Goal: Information Seeking & Learning: Check status

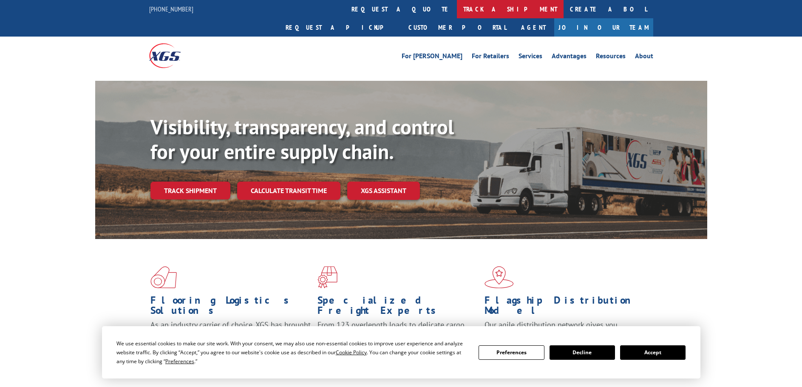
click at [457, 16] on link "track a shipment" at bounding box center [510, 9] width 107 height 18
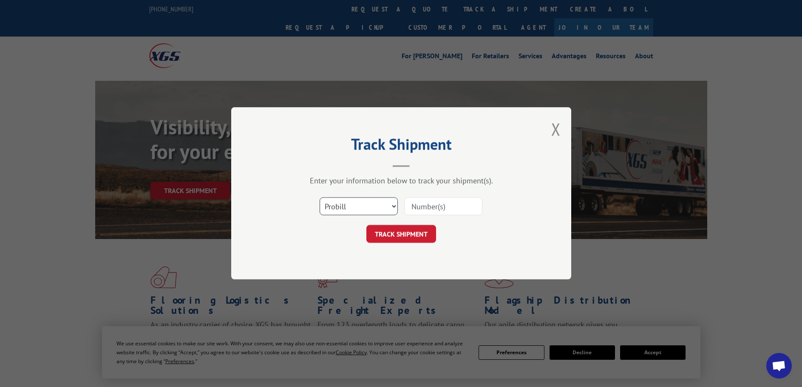
click at [363, 205] on select "Select category... Probill BOL PO" at bounding box center [359, 207] width 78 height 18
select select "bol"
click at [320, 198] on select "Select category... Probill BOL PO" at bounding box center [359, 207] width 78 height 18
paste input "5106695"
type input "5106695"
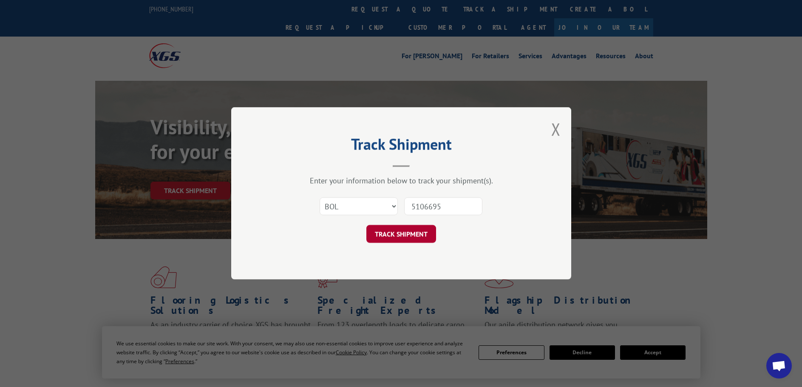
click at [391, 231] on button "TRACK SHIPMENT" at bounding box center [401, 234] width 70 height 18
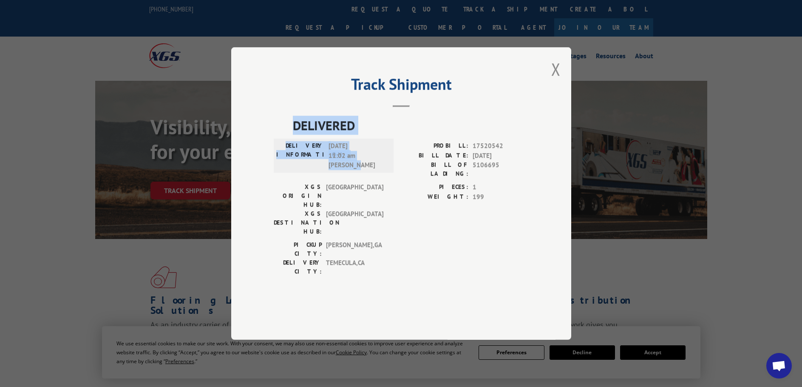
drag, startPoint x: 360, startPoint y: 189, endPoint x: 281, endPoint y: 142, distance: 91.9
click at [281, 142] on div "DELIVERED DELIVERY INFORMATION: 09/03/2025 11:02 am Webb Trey PROBILL: 17520542…" at bounding box center [401, 198] width 255 height 165
copy div "DELIVERED DELIVERY INFORMATION: 09/03/2025 11:02 am Webb Trey"
drag, startPoint x: 274, startPoint y: 9, endPoint x: 633, endPoint y: 70, distance: 364.4
click at [629, 77] on div "Track Shipment DELIVERED DELIVERY INFORMATION: 09/03/2025 11:02 am Webb Trey PR…" at bounding box center [401, 193] width 802 height 387
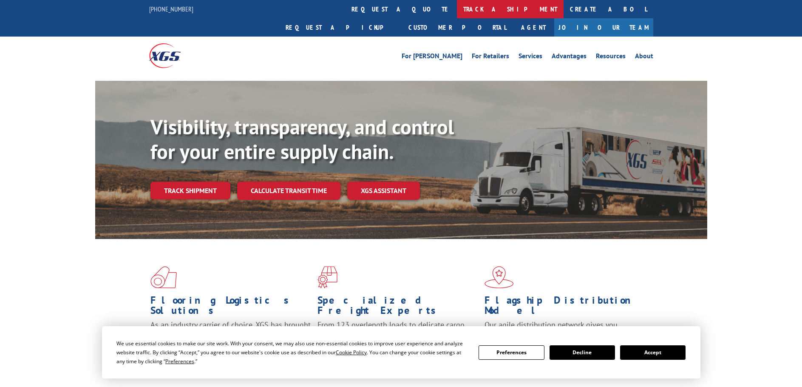
click at [457, 5] on link "track a shipment" at bounding box center [510, 9] width 107 height 18
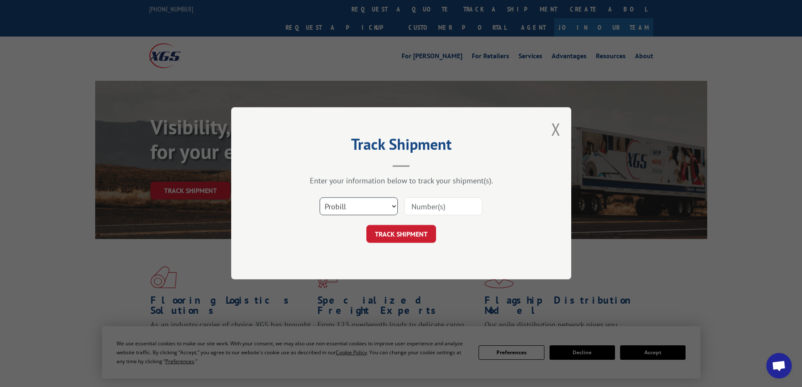
click at [360, 206] on select "Select category... Probill BOL PO" at bounding box center [359, 207] width 78 height 18
click at [320, 198] on select "Select category... Probill BOL PO" at bounding box center [359, 207] width 78 height 18
click at [358, 210] on select "Select category... Probill BOL PO" at bounding box center [359, 207] width 78 height 18
select select "bol"
click at [320, 198] on select "Select category... Probill BOL PO" at bounding box center [359, 207] width 78 height 18
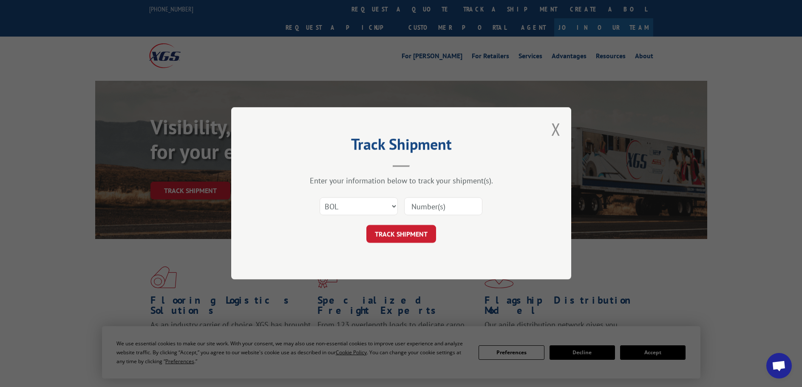
paste input "6009796"
type input "6009796"
click at [391, 236] on button "TRACK SHIPMENT" at bounding box center [401, 234] width 70 height 18
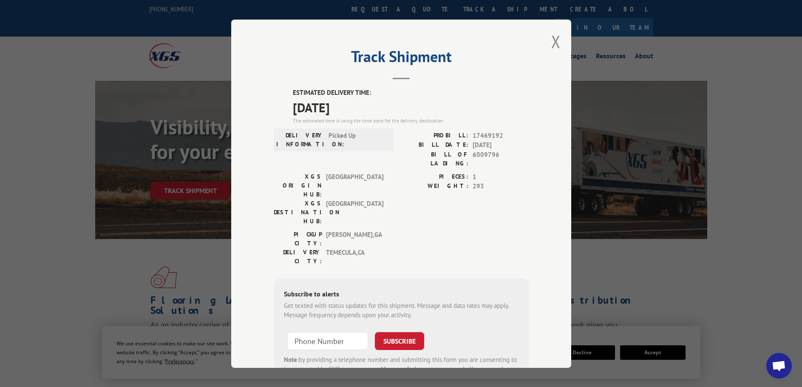
drag, startPoint x: 341, startPoint y: 105, endPoint x: 296, endPoint y: 94, distance: 46.9
click at [279, 84] on div "Track Shipment ESTIMATED DELIVERY TIME: 09/09/2025 The estimated time is using …" at bounding box center [401, 194] width 340 height 348
copy div "ESTIMATED DELIVERY TIME: 09/09/2025"
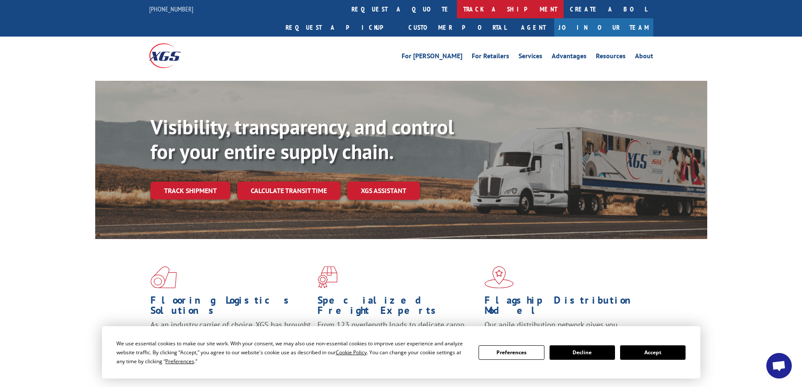
click at [457, 9] on link "track a shipment" at bounding box center [510, 9] width 107 height 18
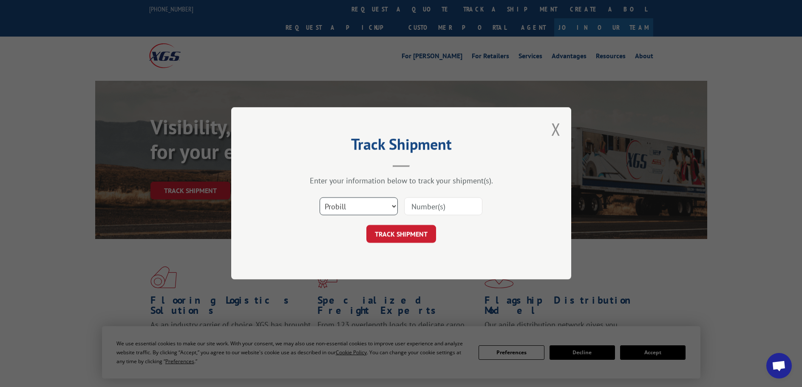
click at [360, 204] on select "Select category... Probill BOL PO" at bounding box center [359, 207] width 78 height 18
select select "bol"
click at [320, 198] on select "Select category... Probill BOL PO" at bounding box center [359, 207] width 78 height 18
paste input "5195193"
type input "5195193"
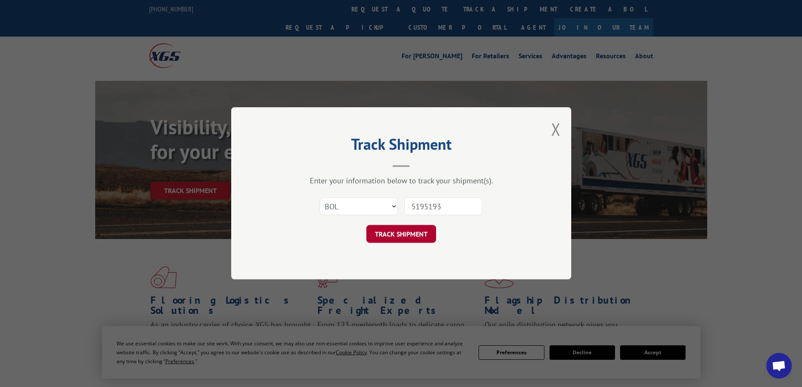
click at [383, 232] on button "TRACK SHIPMENT" at bounding box center [401, 234] width 70 height 18
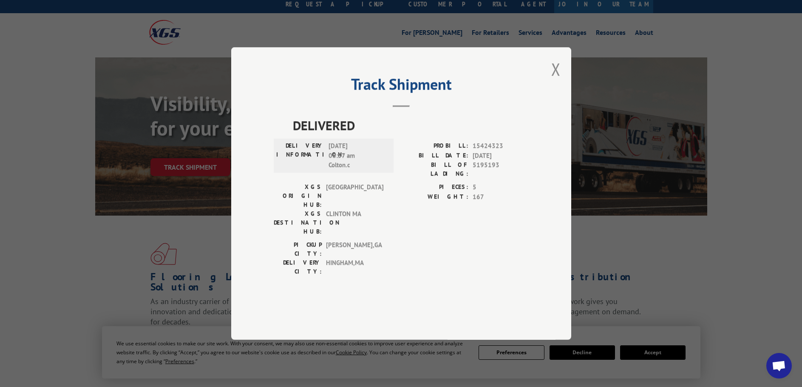
scroll to position [43, 0]
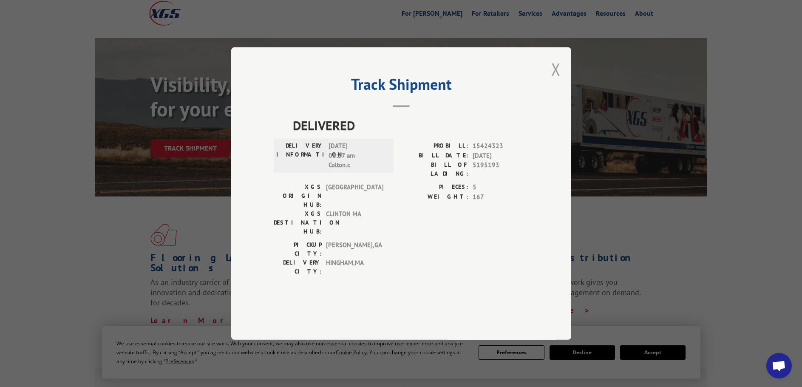
click at [559, 80] on button "Close modal" at bounding box center [555, 69] width 9 height 23
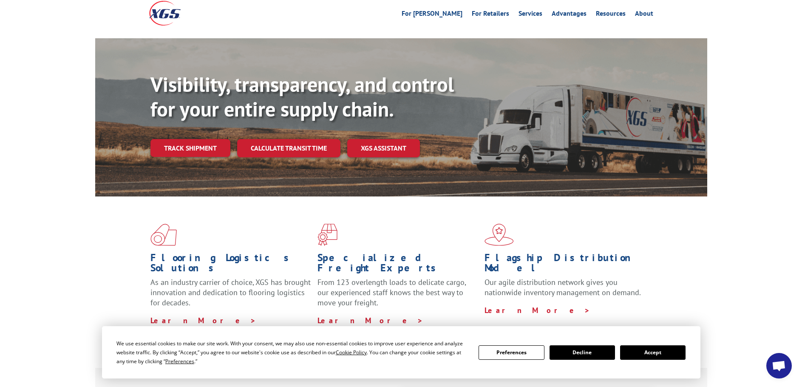
scroll to position [0, 0]
